Goal: Transaction & Acquisition: Subscribe to service/newsletter

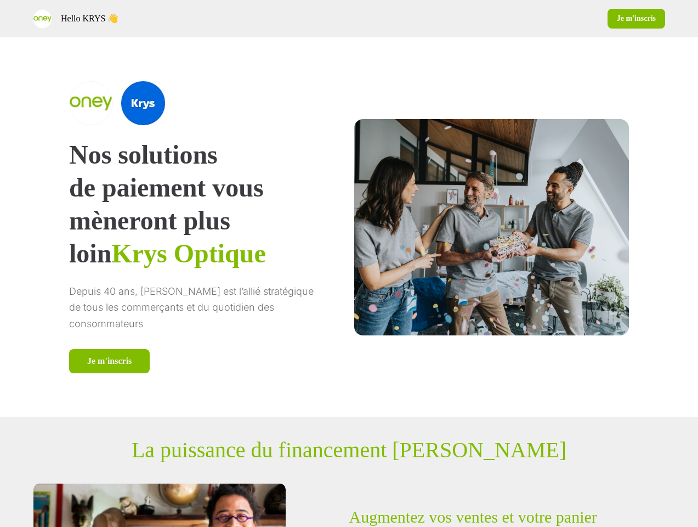
click at [349, 19] on div "Hello [PERSON_NAME] 👋 Je m'inscris" at bounding box center [349, 18] width 698 height 37
click at [189, 19] on div "Hello KRYS 👋" at bounding box center [189, 18] width 312 height 19
click at [510, 19] on div "Je m'inscris" at bounding box center [510, 19] width 312 height 20
click at [349, 227] on div "Nos solutions de paiement vous mèneront plus loin Krys Optique Depuis 40 ans, […" at bounding box center [349, 227] width 626 height 380
click at [211, 227] on p "mèneront plus loin Krys Optique" at bounding box center [196, 237] width 254 height 66
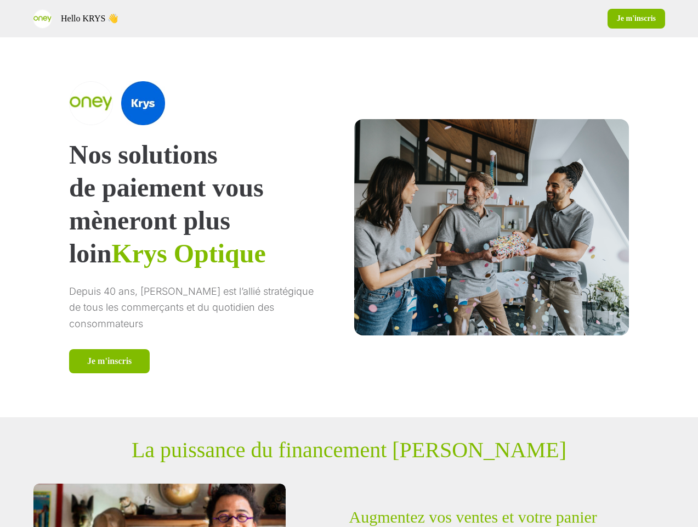
click at [211, 103] on div at bounding box center [196, 103] width 254 height 44
click at [211, 361] on div "Je m'inscris" at bounding box center [196, 361] width 254 height 24
click at [478, 227] on div at bounding box center [491, 227] width 275 height 216
click at [349, 450] on p "La puissance du financement [PERSON_NAME]" at bounding box center [349, 450] width 435 height 26
